Goal: Find specific page/section: Find specific page/section

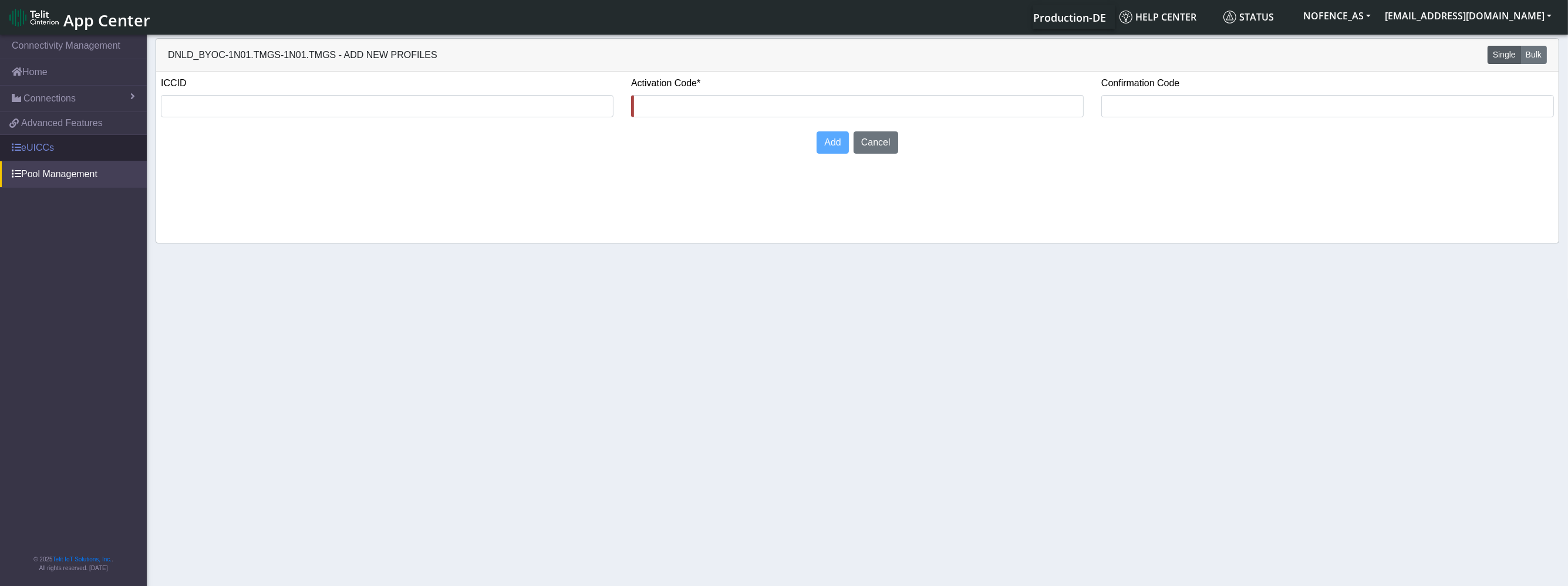
click at [37, 138] on link "eUICCs" at bounding box center [73, 148] width 147 height 26
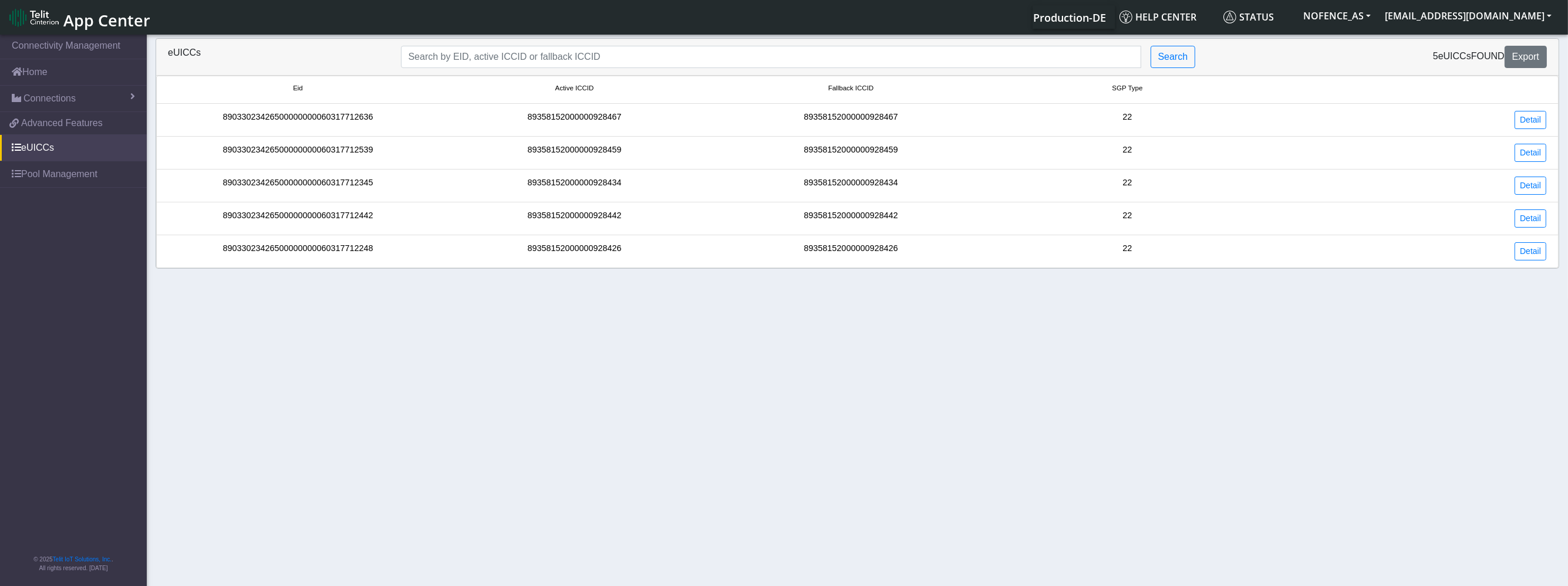
click at [1125, 113] on div "22" at bounding box center [1127, 120] width 276 height 18
copy div "22"
drag, startPoint x: 1139, startPoint y: 102, endPoint x: 1118, endPoint y: 92, distance: 23.3
click at [1138, 102] on ul "Eid Active ICCID Fallback ICCID SGP Type 89033023426500000000060317712636 89358…" at bounding box center [858, 172] width 1402 height 192
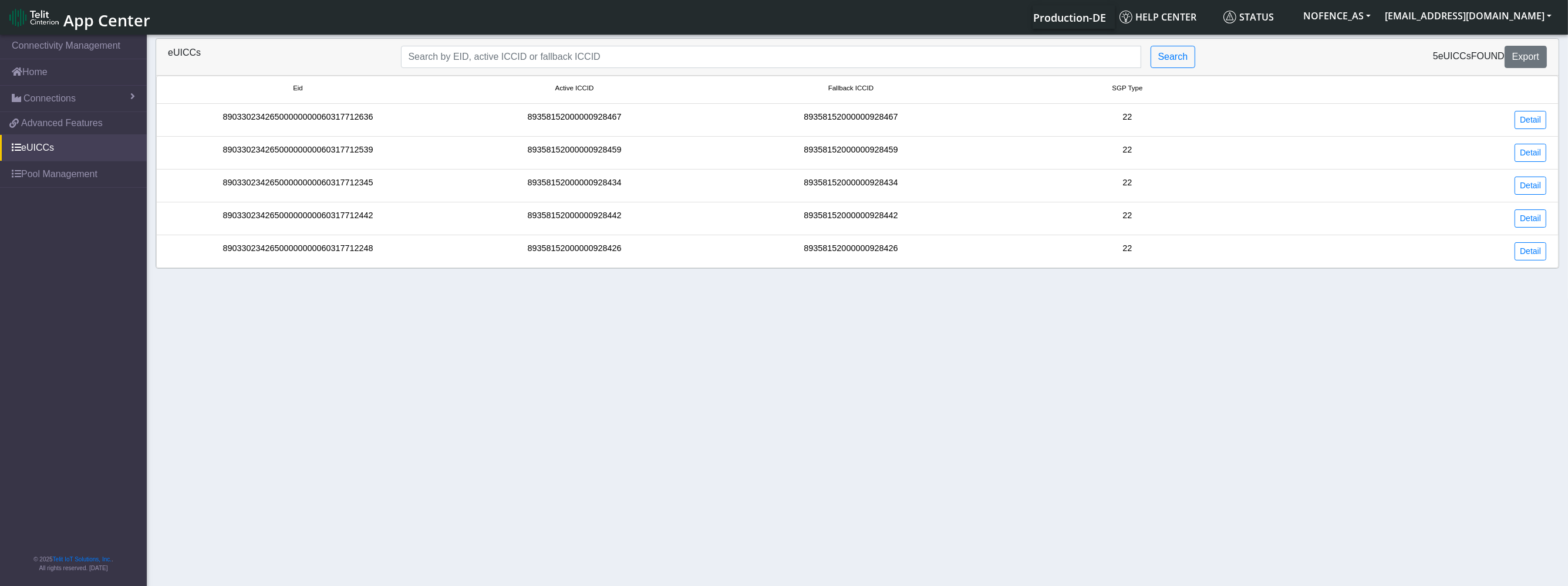
click at [1108, 88] on small "SGP Type" at bounding box center [1127, 88] width 272 height 10
click at [1108, 86] on small "SGP Type" at bounding box center [1127, 88] width 272 height 10
click at [1108, 85] on small "SGP Type" at bounding box center [1127, 88] width 272 height 10
click at [1128, 90] on span "SGP Type" at bounding box center [1127, 88] width 30 height 10
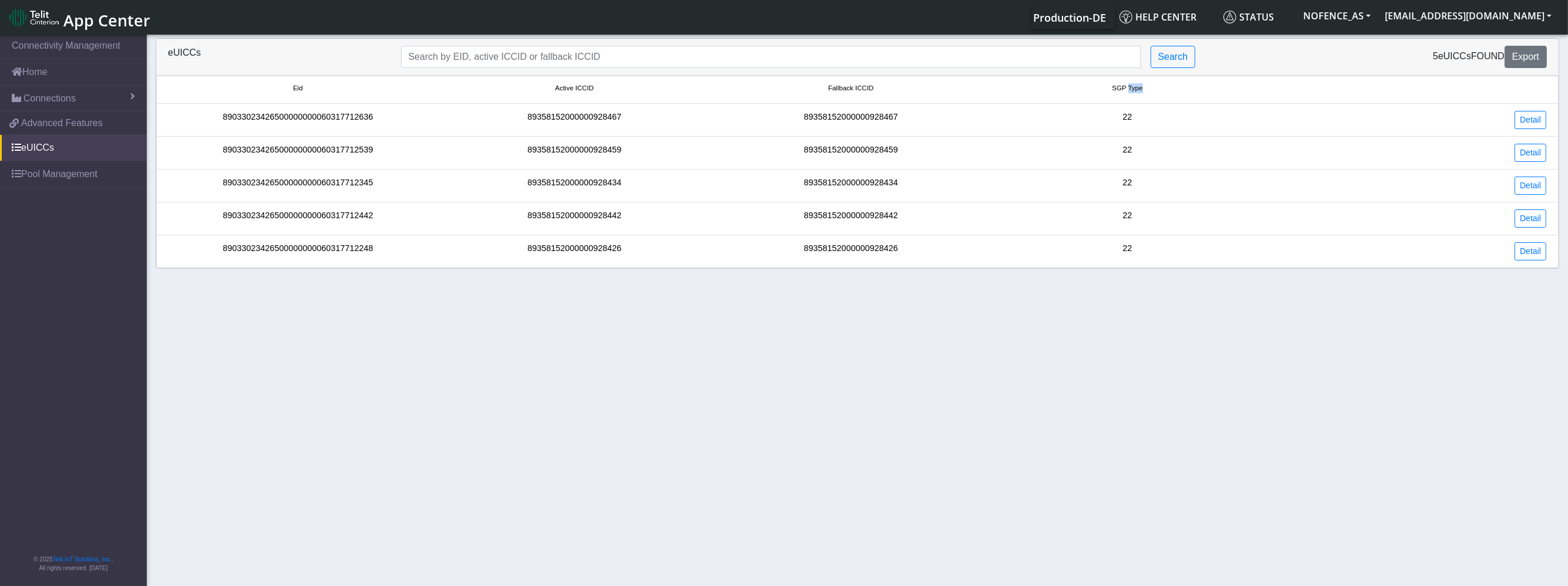
click at [1128, 90] on span "SGP Type" at bounding box center [1127, 88] width 30 height 10
click at [1124, 89] on span "SGP Type" at bounding box center [1127, 88] width 30 height 10
copy span "SGP Type"
